Goal: Check status

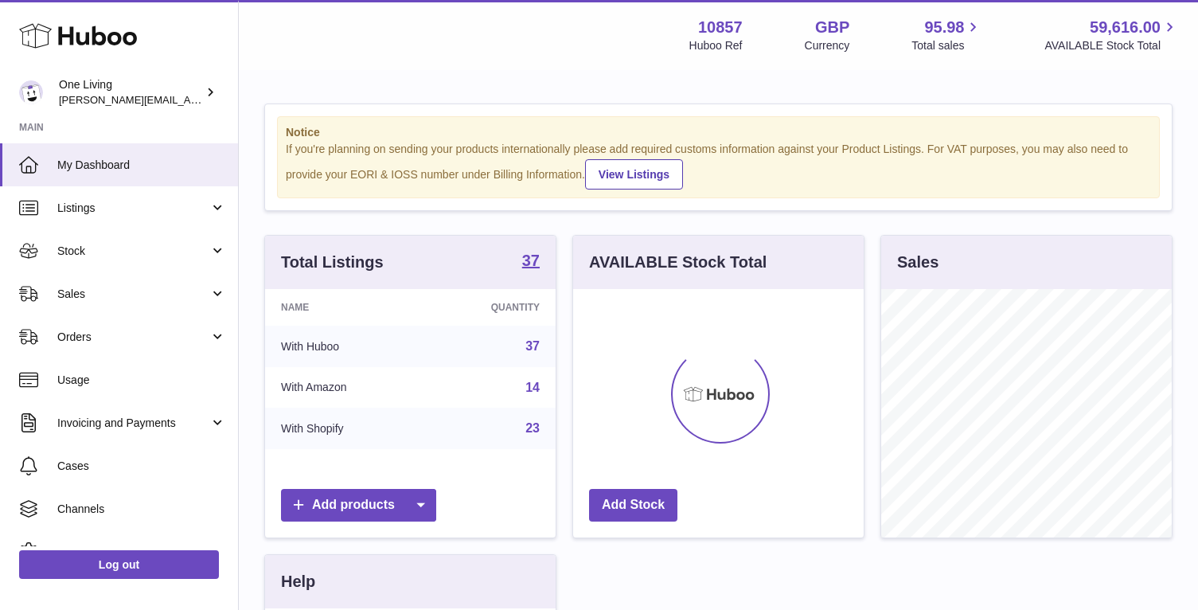
scroll to position [248, 291]
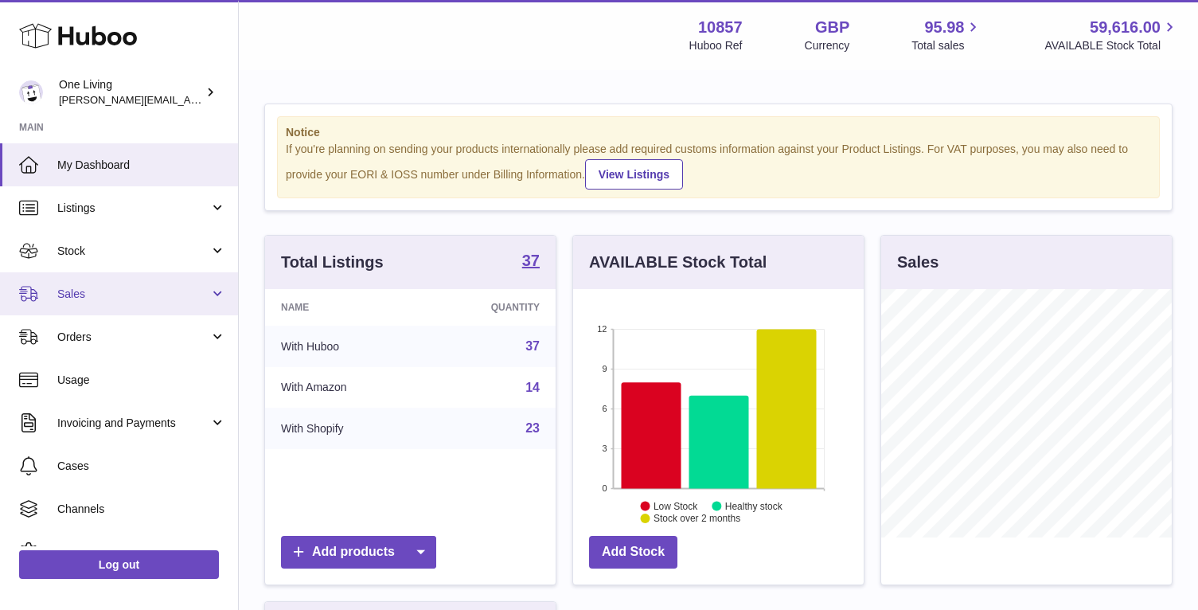
click at [145, 296] on span "Sales" at bounding box center [133, 294] width 152 height 15
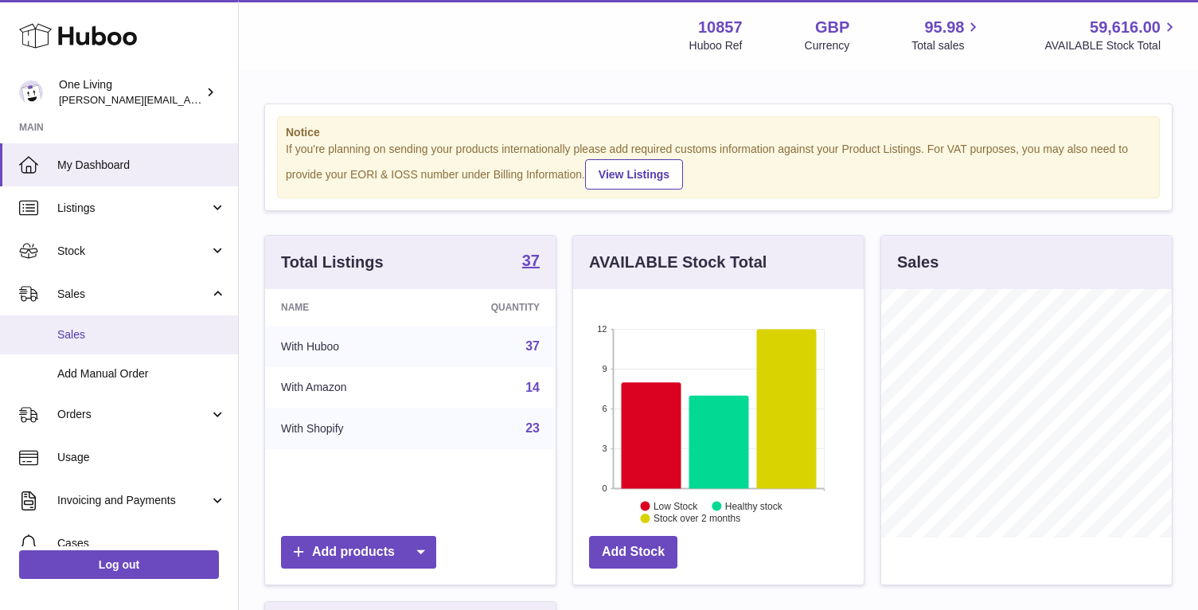
click at [137, 331] on span "Sales" at bounding box center [141, 334] width 169 height 15
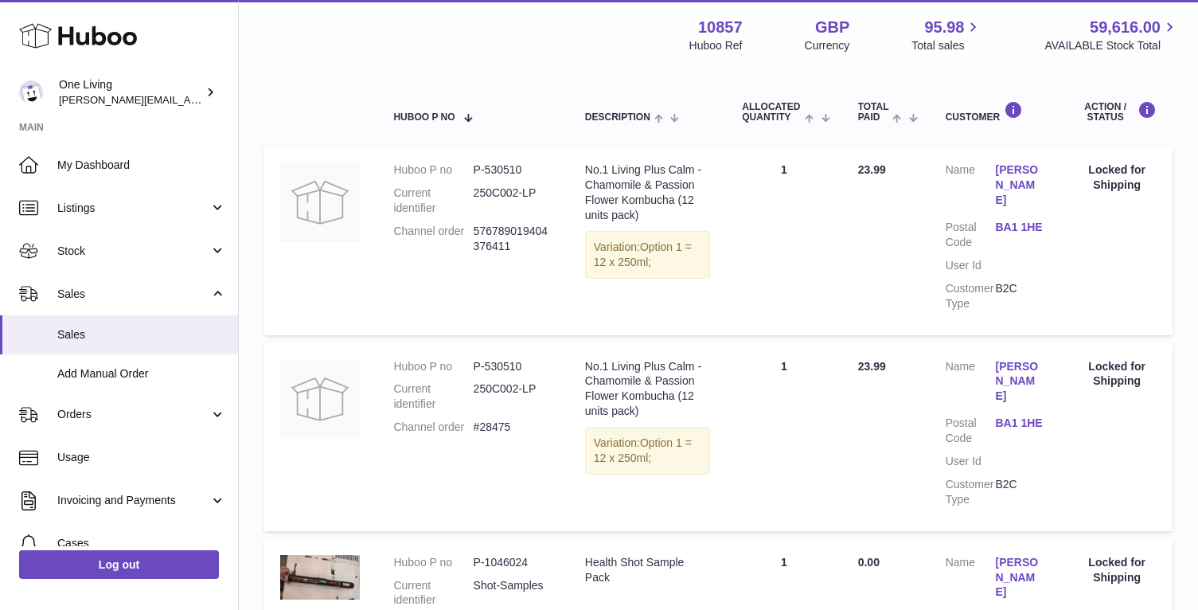
scroll to position [252, 0]
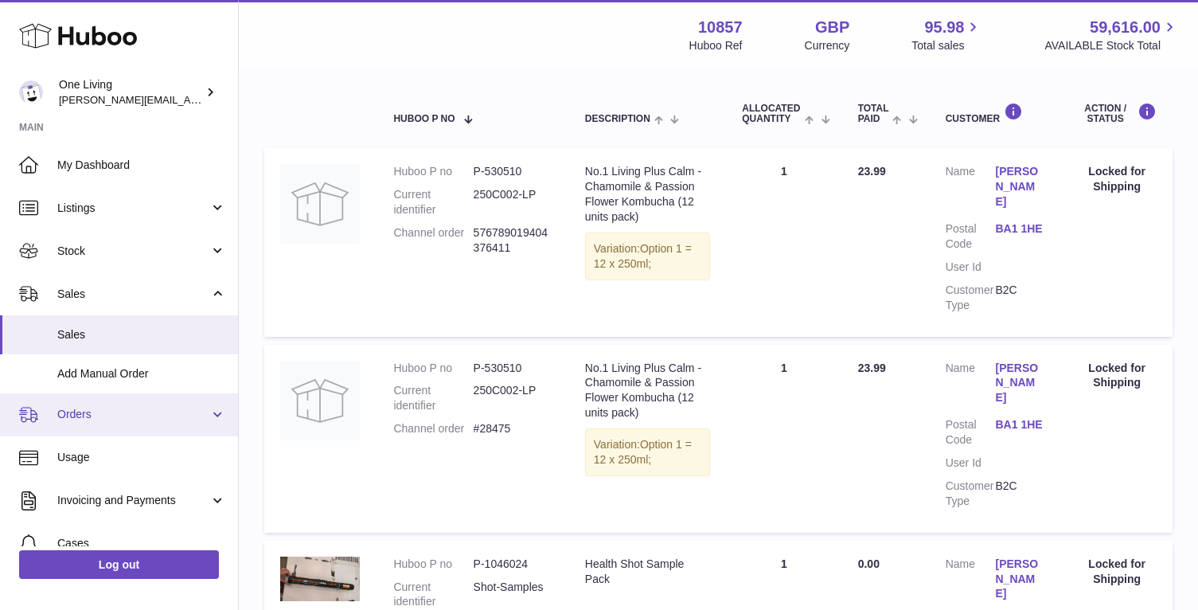
click at [171, 416] on span "Orders" at bounding box center [133, 414] width 152 height 15
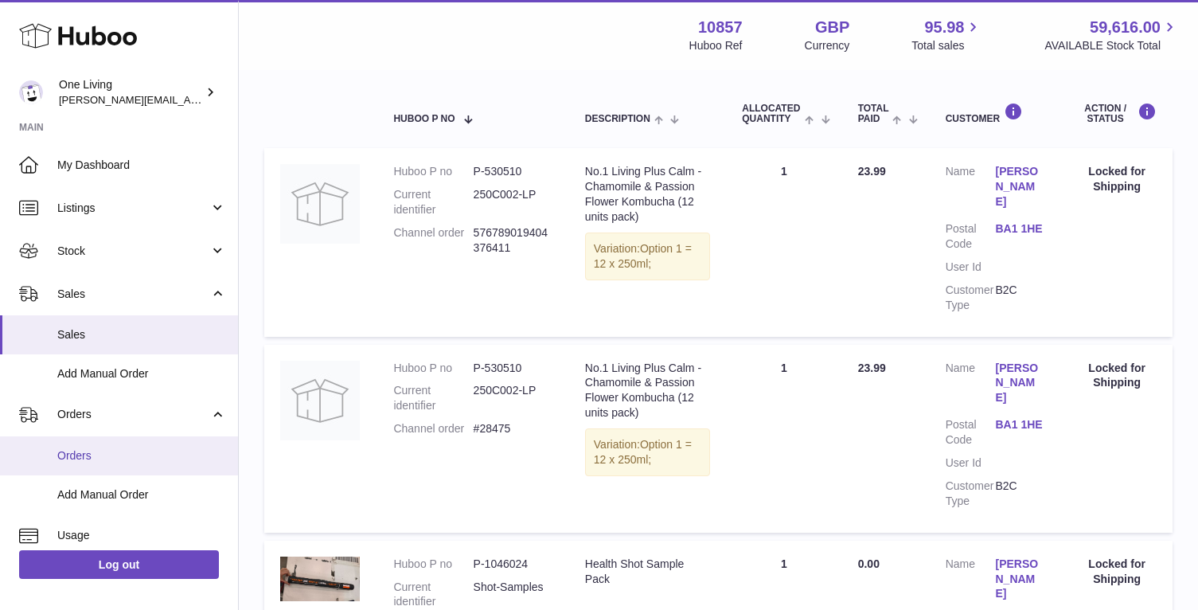
click at [155, 463] on link "Orders" at bounding box center [119, 455] width 238 height 39
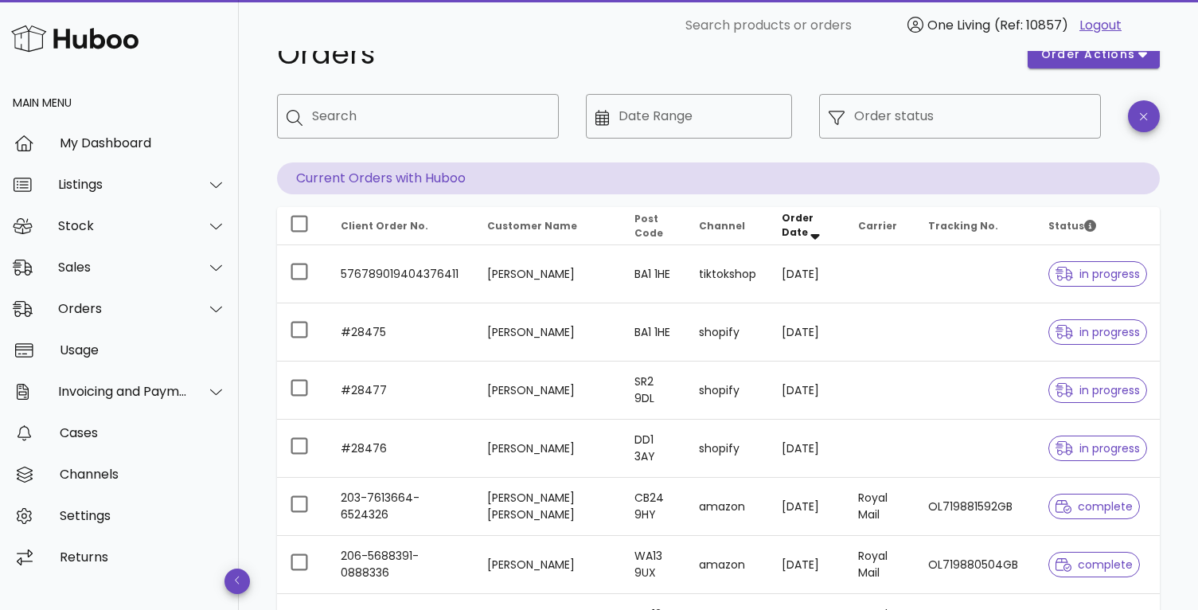
scroll to position [47, 0]
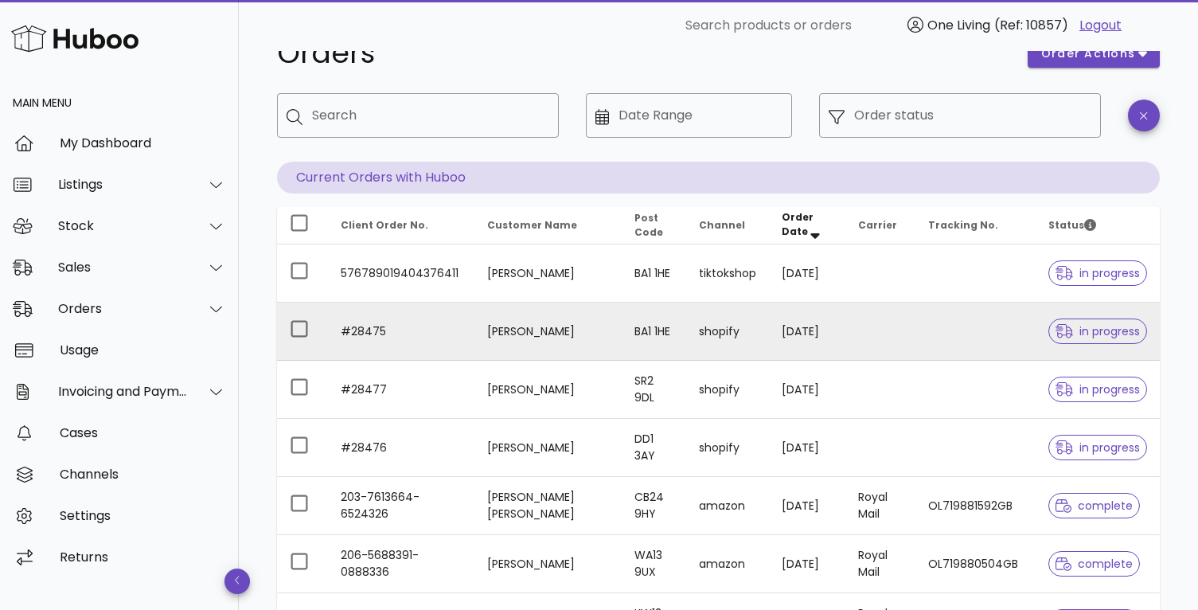
click at [893, 324] on td at bounding box center [881, 332] width 70 height 58
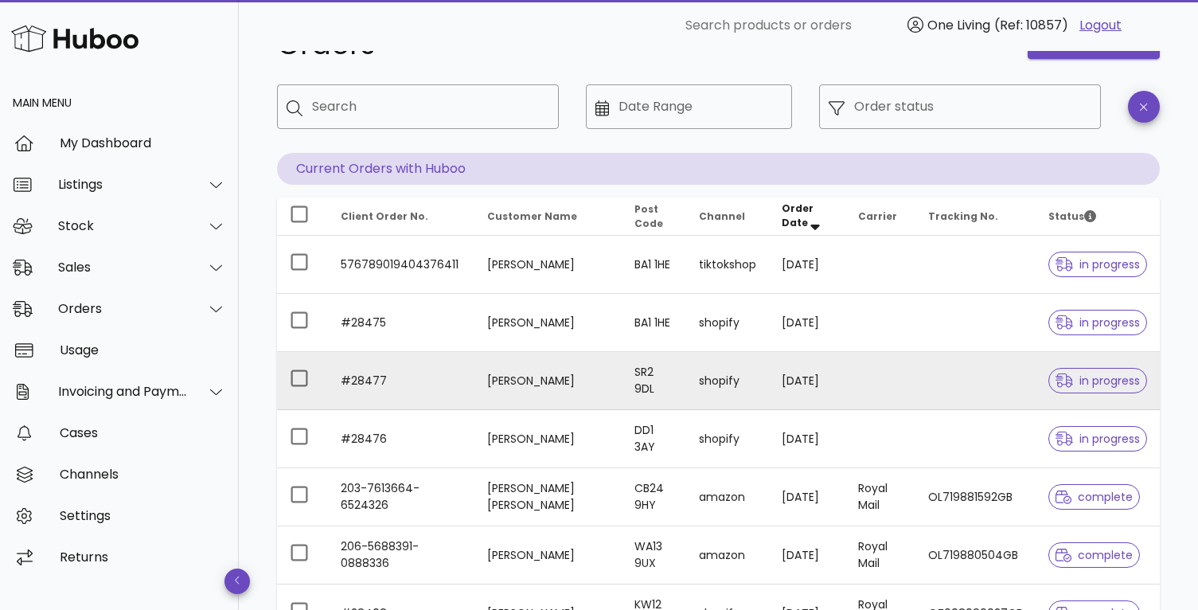
scroll to position [54, 0]
